Goal: Task Accomplishment & Management: Manage account settings

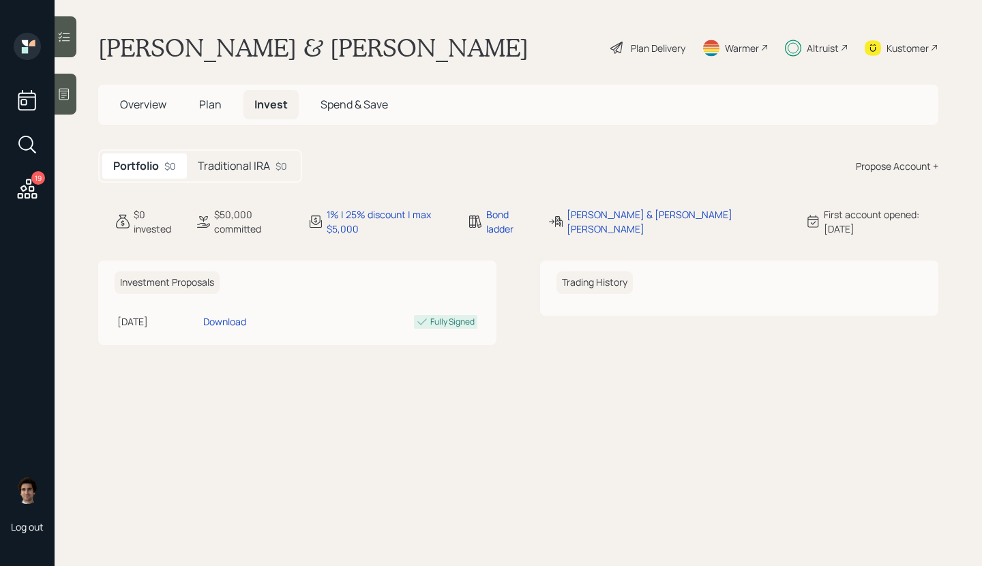
click at [266, 164] on h5 "Traditional IRA" at bounding box center [234, 166] width 72 height 13
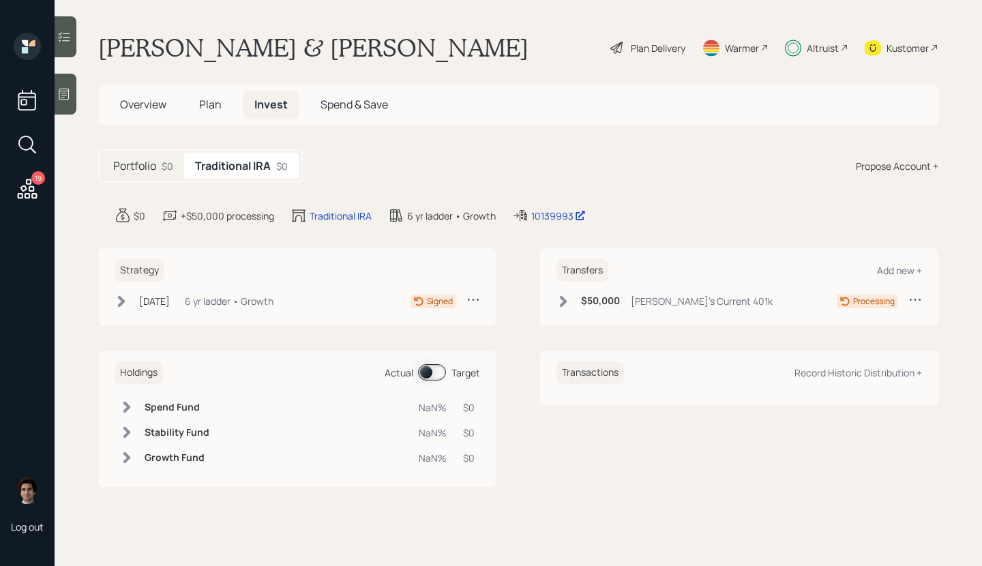
click at [203, 308] on div "Aug 19, 2025 Tuesday, August 19, 2025 5:38 PM EDT 6 yr ladder • Growth" at bounding box center [194, 301] width 159 height 17
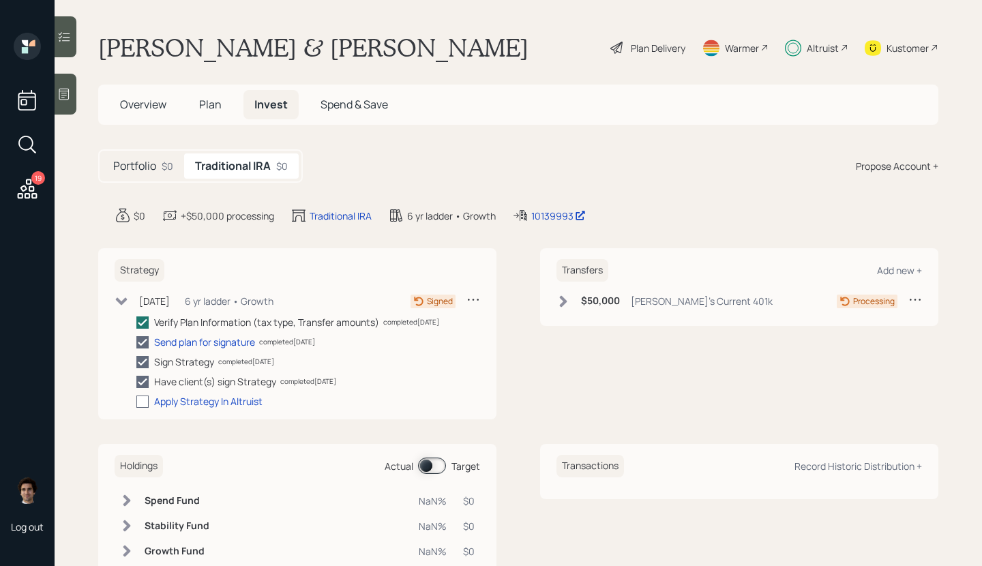
click at [144, 402] on div at bounding box center [142, 402] width 12 height 12
click at [136, 402] on input "checkbox" at bounding box center [136, 401] width 1 height 1
checkbox input "true"
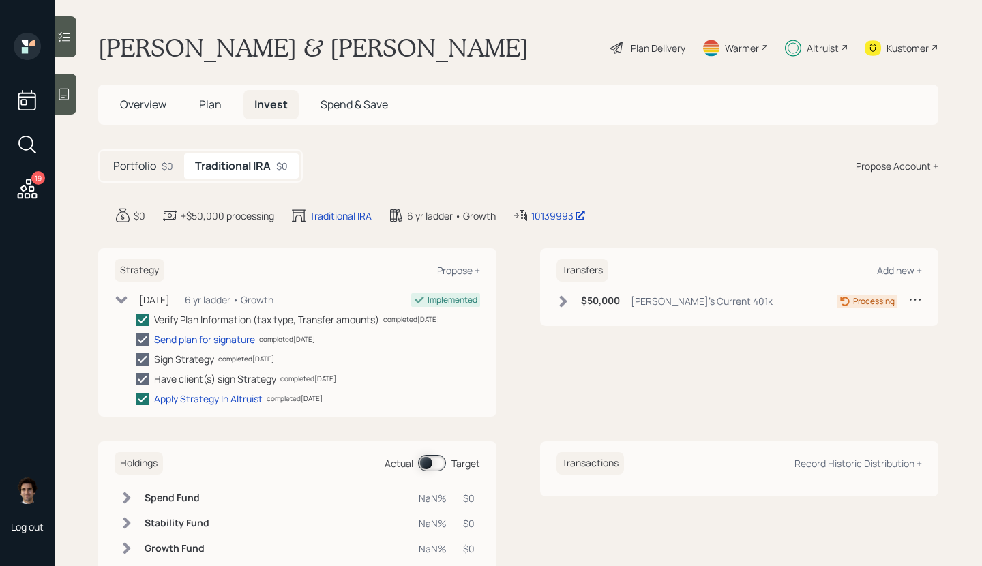
click at [573, 293] on div "$50,000 Tim's Current 401k" at bounding box center [665, 301] width 216 height 17
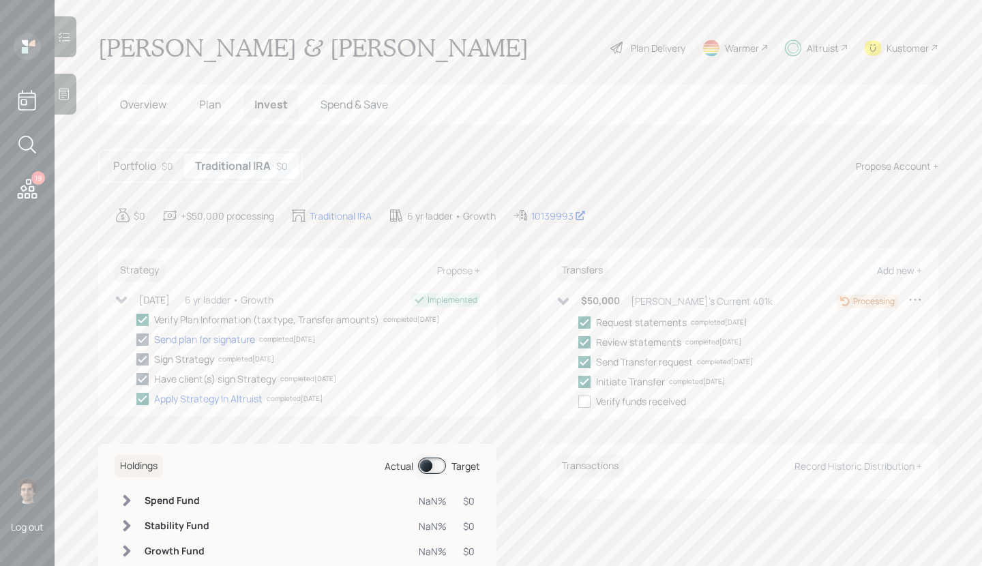
click at [35, 205] on div "19 Log out" at bounding box center [27, 283] width 55 height 566
click at [34, 177] on div "19" at bounding box center [38, 178] width 14 height 14
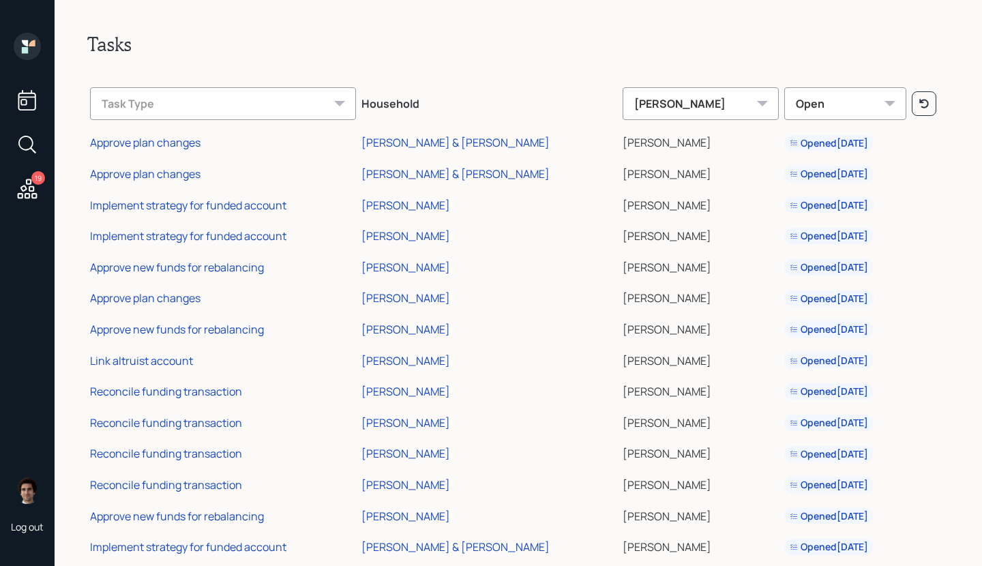
scroll to position [183, 0]
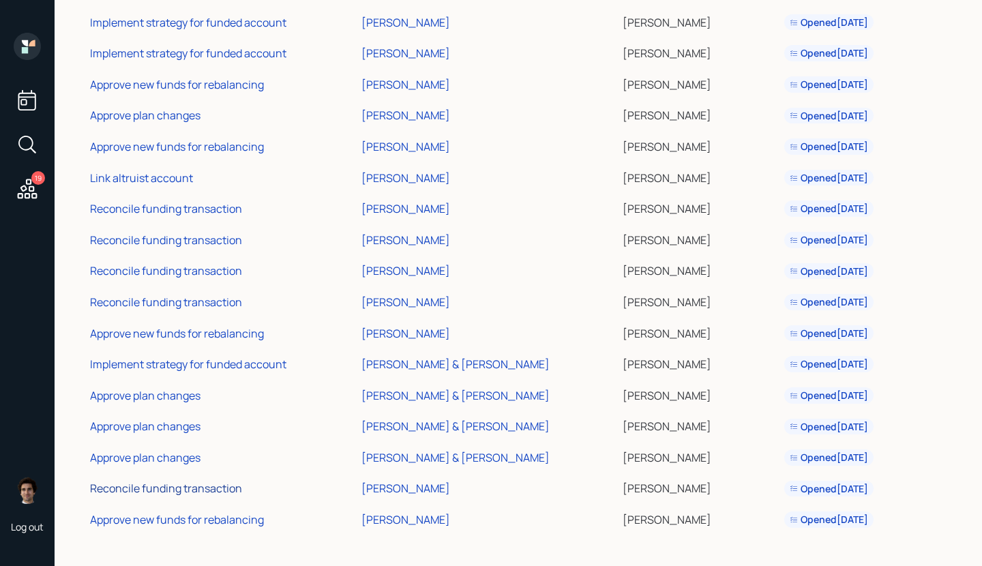
click at [166, 485] on div "Reconcile funding transaction" at bounding box center [166, 488] width 152 height 15
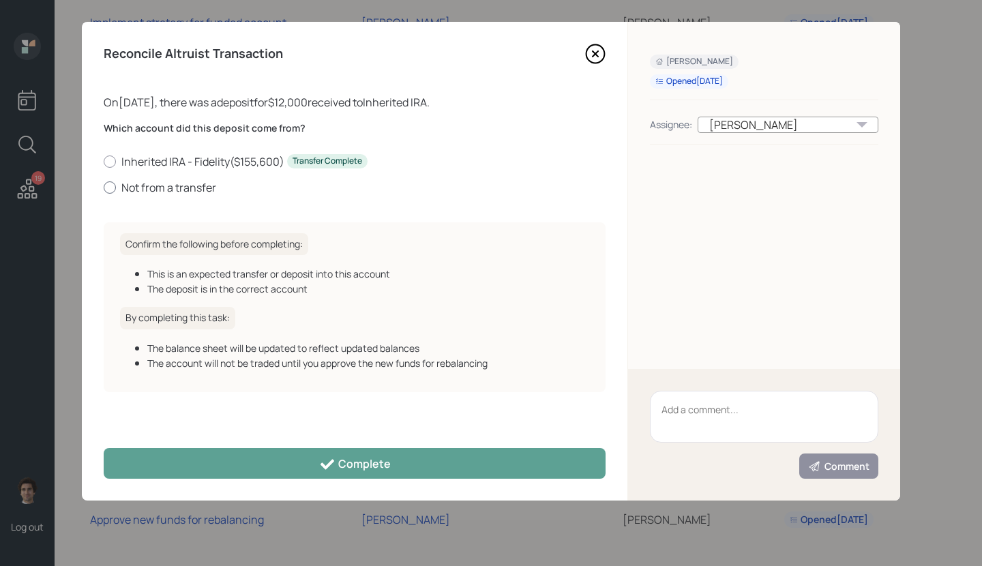
click at [173, 190] on label "Not from a transfer" at bounding box center [355, 187] width 502 height 15
click at [104, 188] on input "Not from a transfer" at bounding box center [103, 187] width 1 height 1
radio input "true"
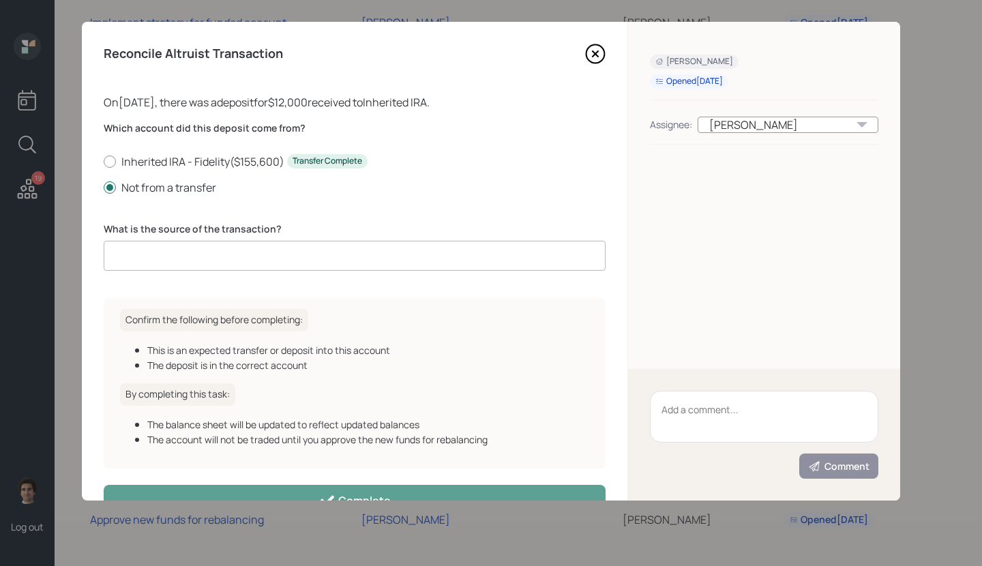
click at [598, 58] on icon at bounding box center [595, 54] width 20 height 20
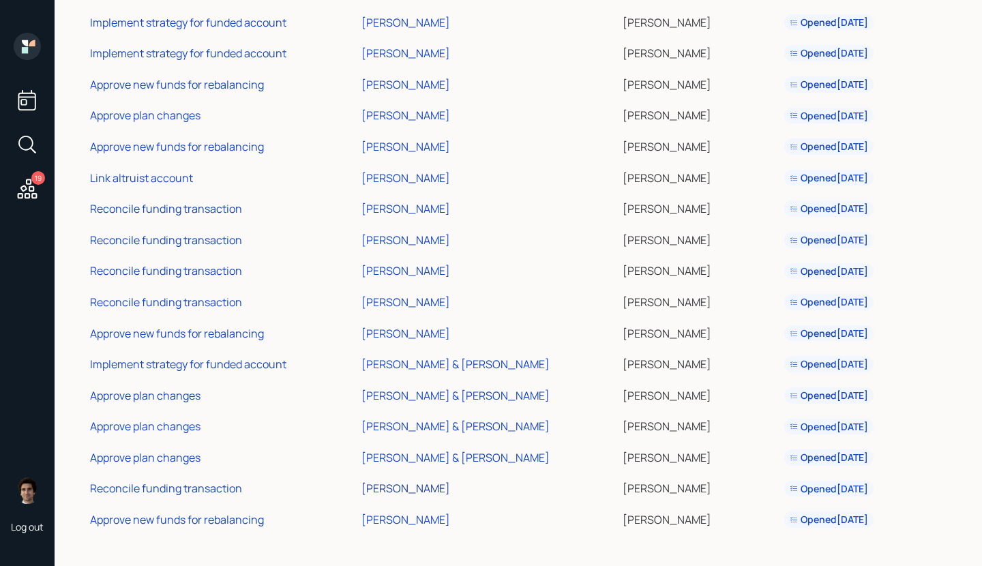
click at [392, 490] on div "[PERSON_NAME]" at bounding box center [406, 488] width 89 height 15
